Goal: Check status: Check status

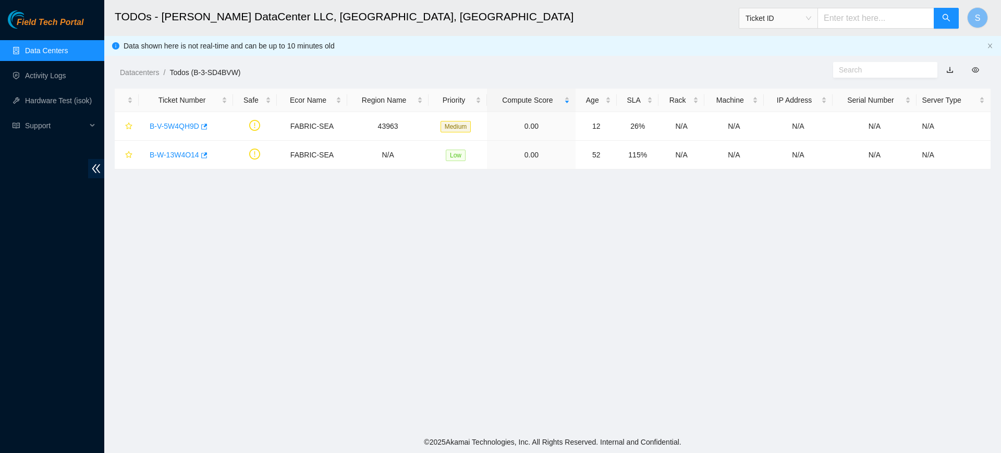
click at [464, 284] on main "TODOs - Sabey DataCenter LLC, Tukwila, WA Ticket ID S Data shown here is not re…" at bounding box center [552, 215] width 897 height 431
click at [160, 151] on link "B-W-13W4O14" at bounding box center [175, 155] width 50 height 8
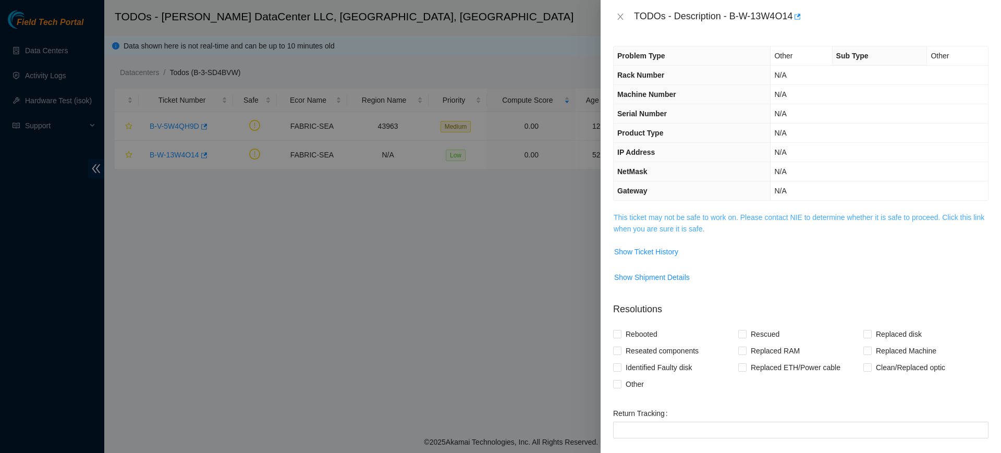
click at [714, 214] on link "This ticket may not be safe to work on. Please contact NIE to determine whether…" at bounding box center [798, 223] width 371 height 20
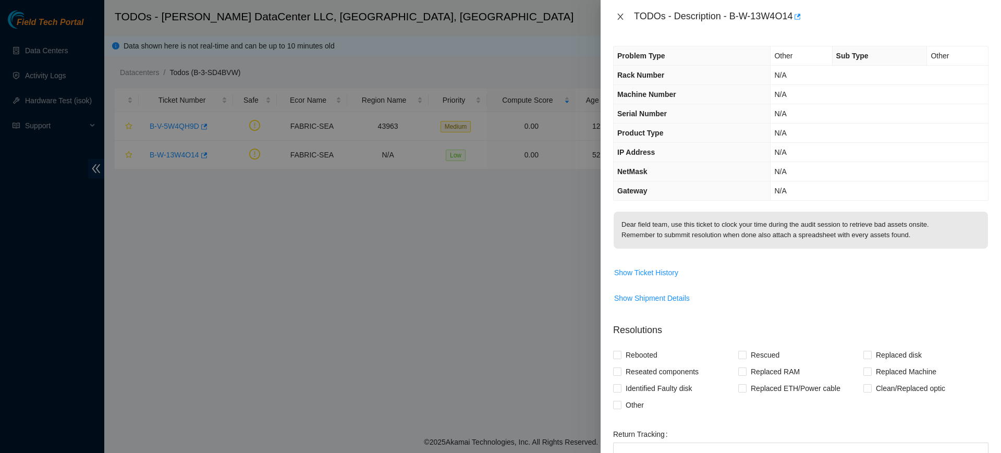
click at [621, 15] on icon "close" at bounding box center [620, 17] width 8 height 8
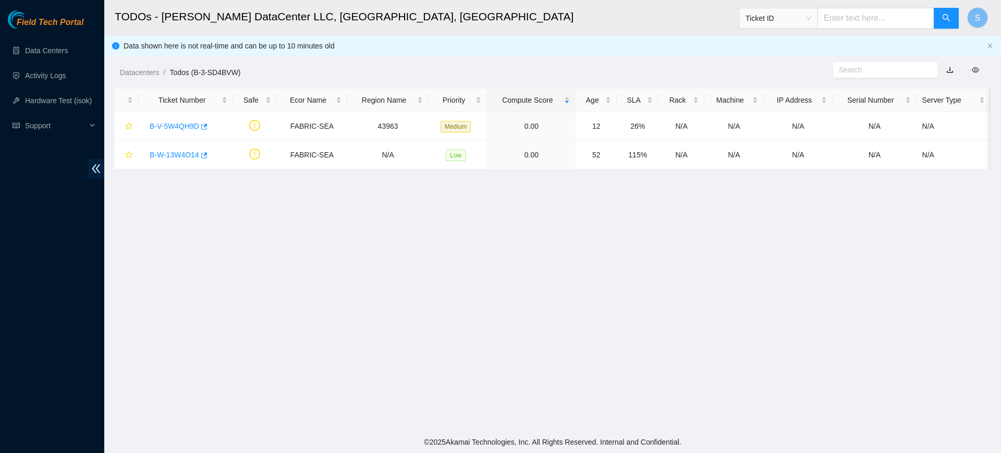
drag, startPoint x: 533, startPoint y: 323, endPoint x: 538, endPoint y: 326, distance: 6.8
click at [534, 323] on main "TODOs - [PERSON_NAME] DataCenter LLC, [GEOGRAPHIC_DATA], [GEOGRAPHIC_DATA] Tick…" at bounding box center [552, 215] width 897 height 431
click at [435, 288] on main "TODOs - [PERSON_NAME] DataCenter LLC, [GEOGRAPHIC_DATA], [GEOGRAPHIC_DATA] Tick…" at bounding box center [552, 215] width 897 height 431
click at [492, 216] on main "TODOs - [PERSON_NAME] DataCenter LLC, [GEOGRAPHIC_DATA], [GEOGRAPHIC_DATA] Tick…" at bounding box center [552, 215] width 897 height 431
click at [490, 299] on main "TODOs - Sabey DataCenter LLC, Tukwila, WA Ticket ID S Data shown here is not re…" at bounding box center [552, 215] width 897 height 431
